Goal: Task Accomplishment & Management: Manage account settings

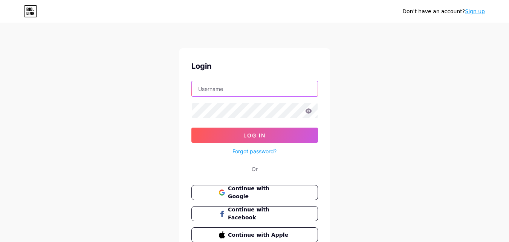
click at [241, 93] on input "text" at bounding box center [255, 88] width 126 height 15
click at [264, 193] on span "Continue with Google" at bounding box center [259, 192] width 63 height 16
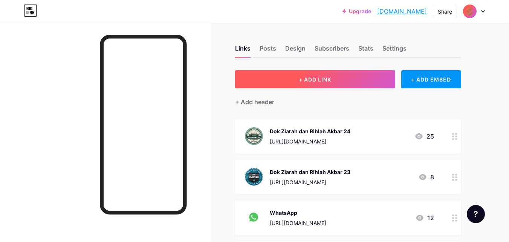
click at [272, 81] on button "+ ADD LINK" at bounding box center [315, 79] width 160 height 18
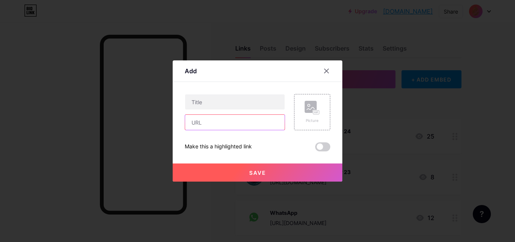
click at [258, 123] on input "text" at bounding box center [235, 122] width 100 height 15
paste input "[URL][DOMAIN_NAME]"
type input "[URL][DOMAIN_NAME]"
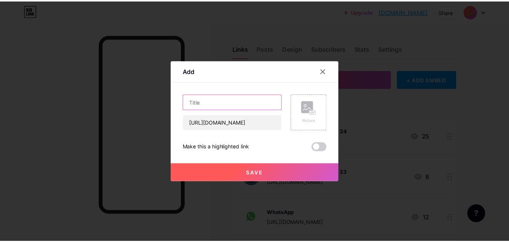
scroll to position [0, 0]
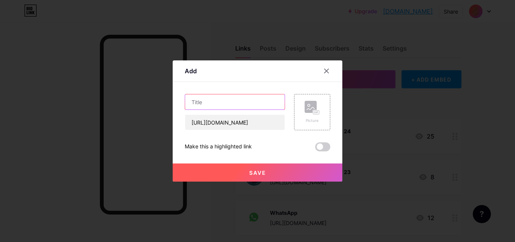
click at [236, 98] on input "text" at bounding box center [235, 101] width 100 height 15
click at [233, 103] on input "Dok ziarah dan rihlah akbar 2025" at bounding box center [235, 101] width 100 height 15
click at [251, 102] on input "Dok ziarah dan RIhlah akbar 2025" at bounding box center [235, 101] width 100 height 15
type input "Dok ziarah dan RIhlah Akbar 2025"
click at [266, 172] on span "Save" at bounding box center [257, 172] width 17 height 6
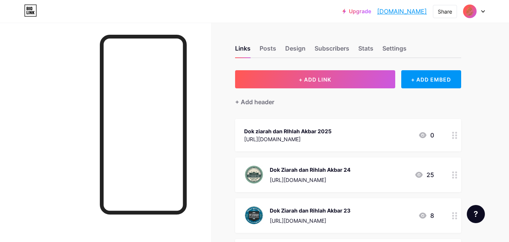
click at [332, 138] on div "[URL][DOMAIN_NAME]" at bounding box center [287, 139] width 87 height 8
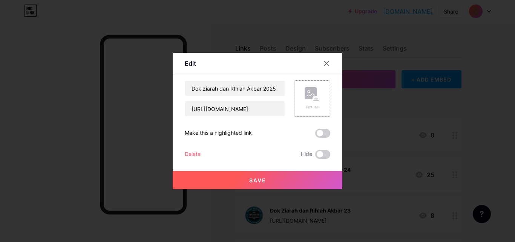
click at [311, 97] on rect at bounding box center [311, 93] width 12 height 12
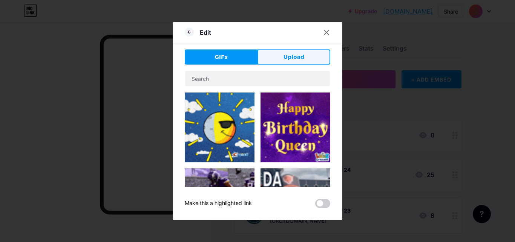
click at [282, 60] on button "Upload" at bounding box center [293, 56] width 73 height 15
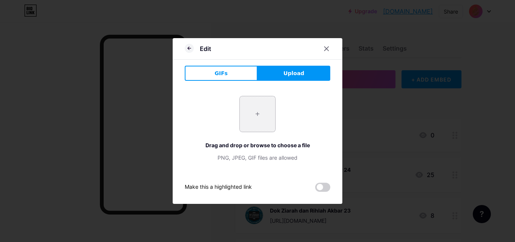
click at [251, 109] on input "file" at bounding box center [257, 113] width 35 height 35
type input "C:\fakepath\BANNER FIKSSSS JASA (1000 x 1000 piksel).png"
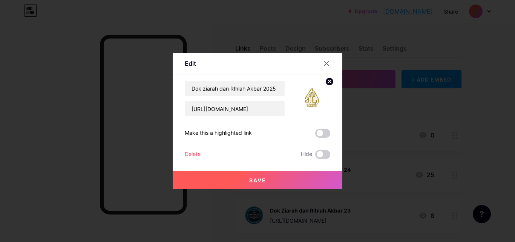
click at [297, 182] on button "Save" at bounding box center [258, 180] width 170 height 18
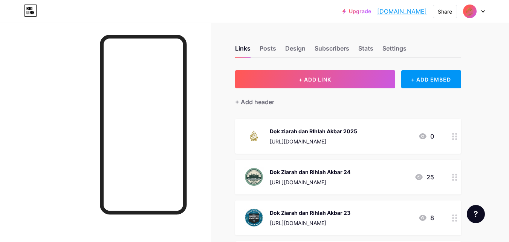
click at [295, 147] on div "Dok ziarah [PERSON_NAME] RIhlah Akbar 2025 [URL][DOMAIN_NAME] 0" at bounding box center [348, 136] width 226 height 35
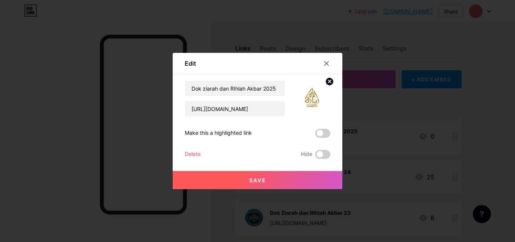
click at [329, 79] on circle at bounding box center [329, 81] width 8 height 8
click at [310, 100] on icon at bounding box center [312, 94] width 15 height 14
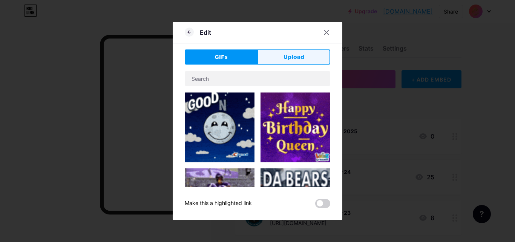
click at [292, 55] on span "Upload" at bounding box center [294, 57] width 21 height 8
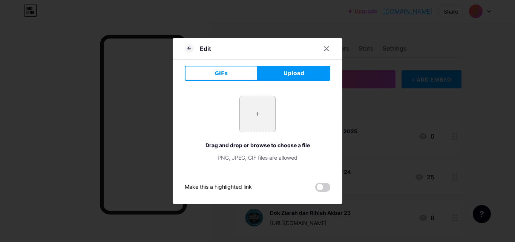
click at [257, 112] on input "file" at bounding box center [257, 113] width 35 height 35
type input "C:\fakepath\djbasfafk.png"
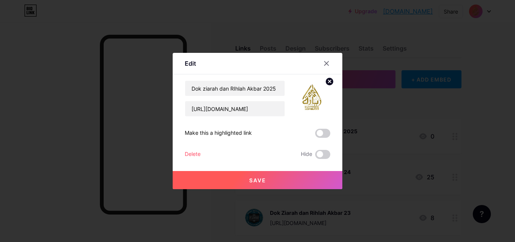
click at [272, 188] on button "Save" at bounding box center [258, 180] width 170 height 18
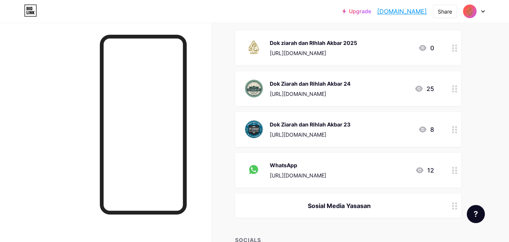
scroll to position [156, 0]
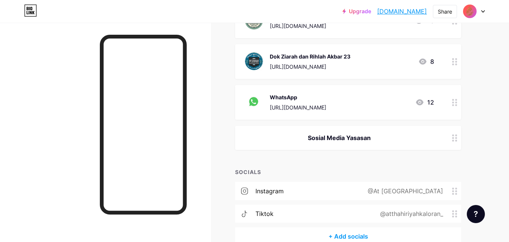
click at [326, 102] on div "WhatsApp [URL][DOMAIN_NAME]" at bounding box center [298, 102] width 57 height 20
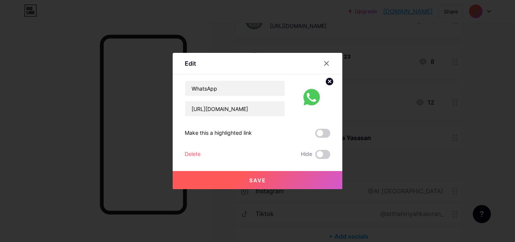
click at [196, 156] on div "Delete" at bounding box center [193, 154] width 16 height 9
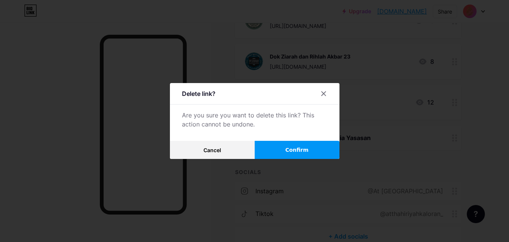
click at [299, 152] on span "Confirm" at bounding box center [296, 150] width 23 height 8
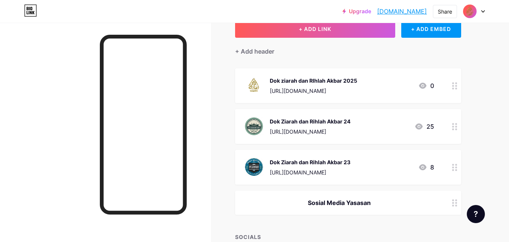
scroll to position [50, 0]
click at [345, 87] on div "[URL][DOMAIN_NAME]" at bounding box center [313, 91] width 87 height 8
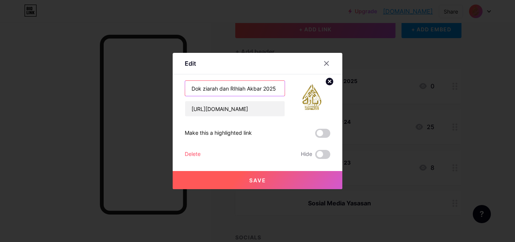
click at [204, 89] on input "Dok ziarah dan RIhlah Akbar 2025" at bounding box center [235, 88] width 100 height 15
click at [276, 86] on input "Dok Ziarah dan RIhlah Akbar 2025" at bounding box center [235, 88] width 100 height 15
type input "Dok Ziarah dan RIhlah Akbar 25"
click at [254, 185] on button "Save" at bounding box center [258, 180] width 170 height 18
